Goal: Check status

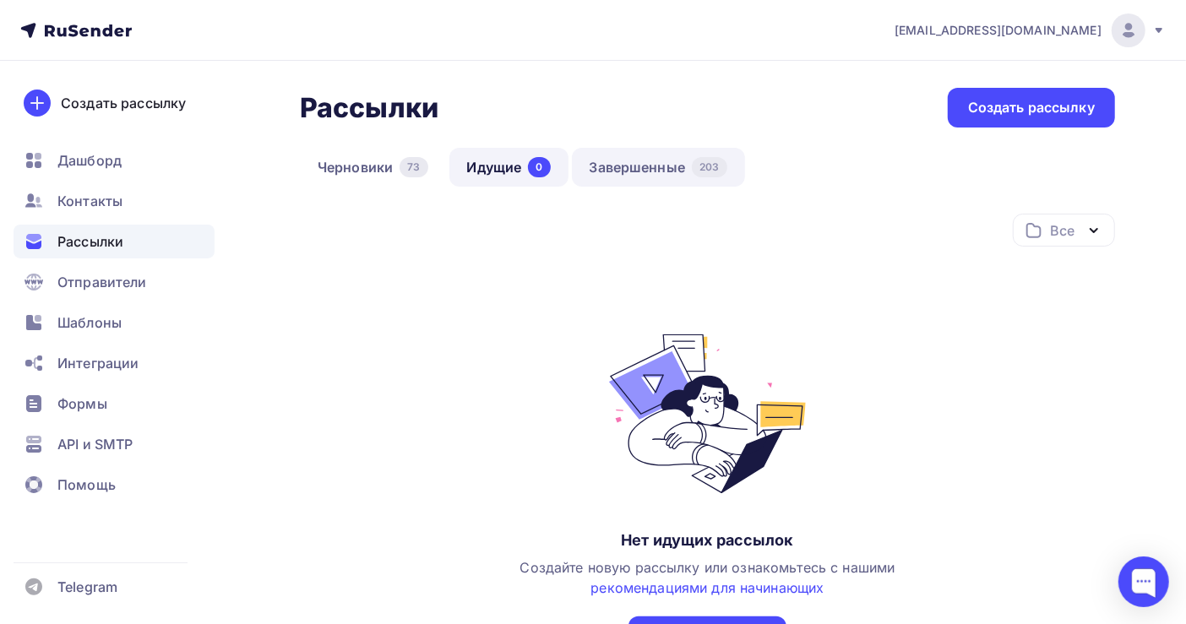
click at [657, 176] on link "Завершенные 203" at bounding box center [658, 167] width 173 height 39
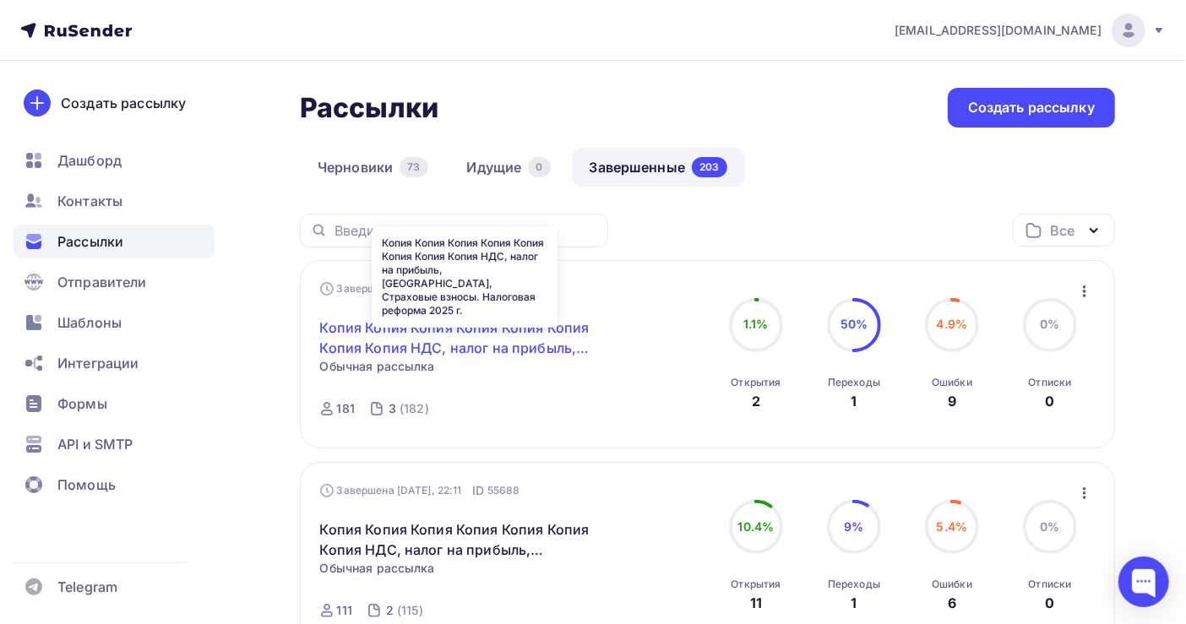
click at [507, 335] on link "Копия Копия Копия Копия Копия Копия Копия Копия НДС, налог на прибыль, [GEOGRAP…" at bounding box center [465, 337] width 290 height 41
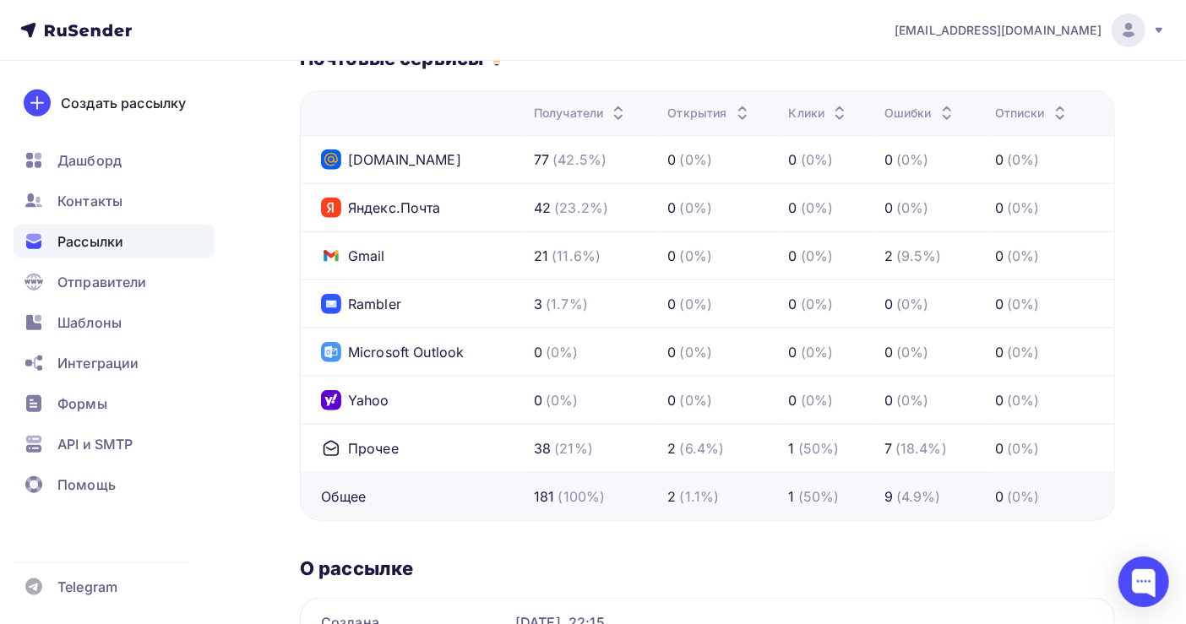
scroll to position [889, 0]
